Goal: Information Seeking & Learning: Learn about a topic

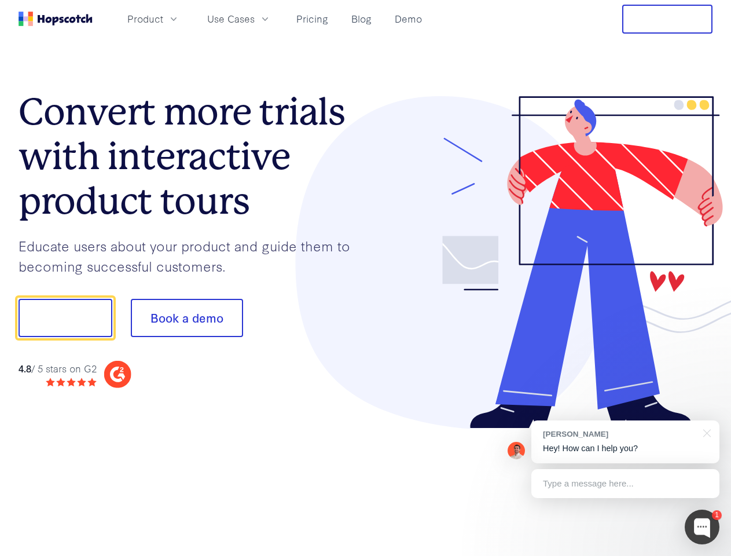
click at [366, 278] on div at bounding box center [539, 262] width 347 height 333
click at [163, 19] on span "Product" at bounding box center [145, 19] width 36 height 14
click at [255, 19] on span "Use Cases" at bounding box center [230, 19] width 47 height 14
click at [667, 19] on button "Free Trial" at bounding box center [667, 19] width 90 height 29
click at [65, 318] on button "Show me!" at bounding box center [66, 318] width 94 height 38
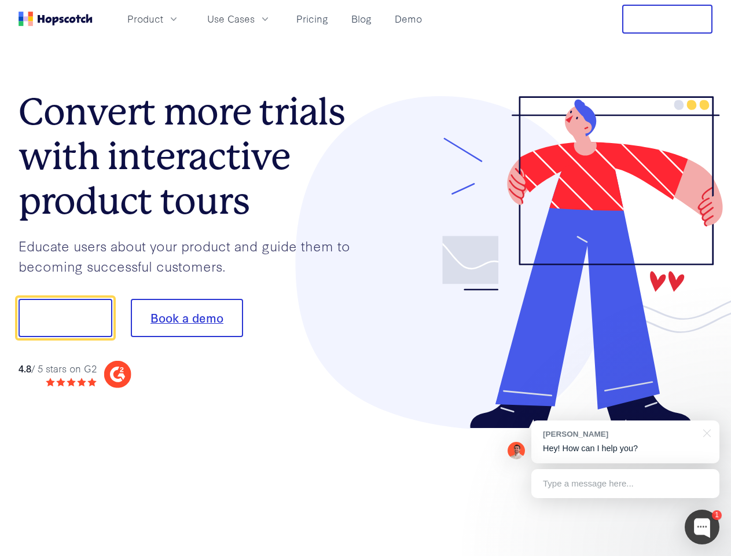
click at [186, 318] on button "Book a demo" at bounding box center [187, 318] width 112 height 38
click at [702, 527] on div at bounding box center [702, 526] width 35 height 35
click at [625, 442] on div "[PERSON_NAME] Hey! How can I help you?" at bounding box center [625, 441] width 188 height 43
click at [705, 432] on div at bounding box center [705, 432] width 29 height 24
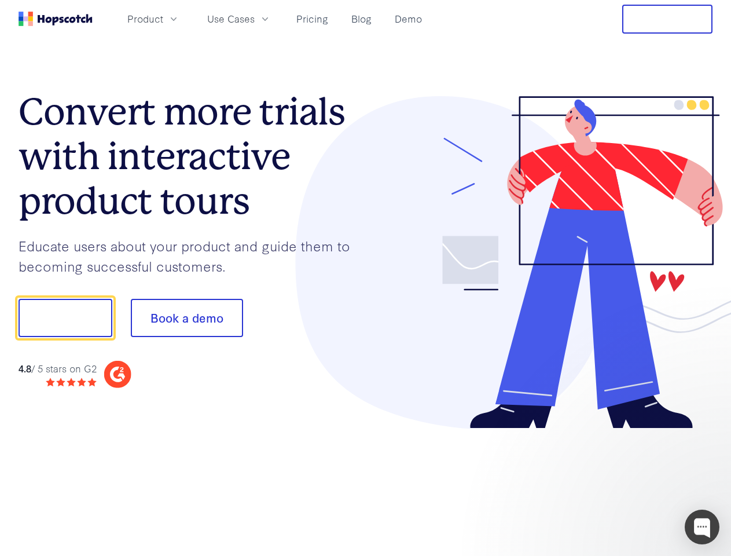
click at [625, 483] on div at bounding box center [610, 316] width 217 height 386
